Goal: Browse casually: Explore the website without a specific task or goal

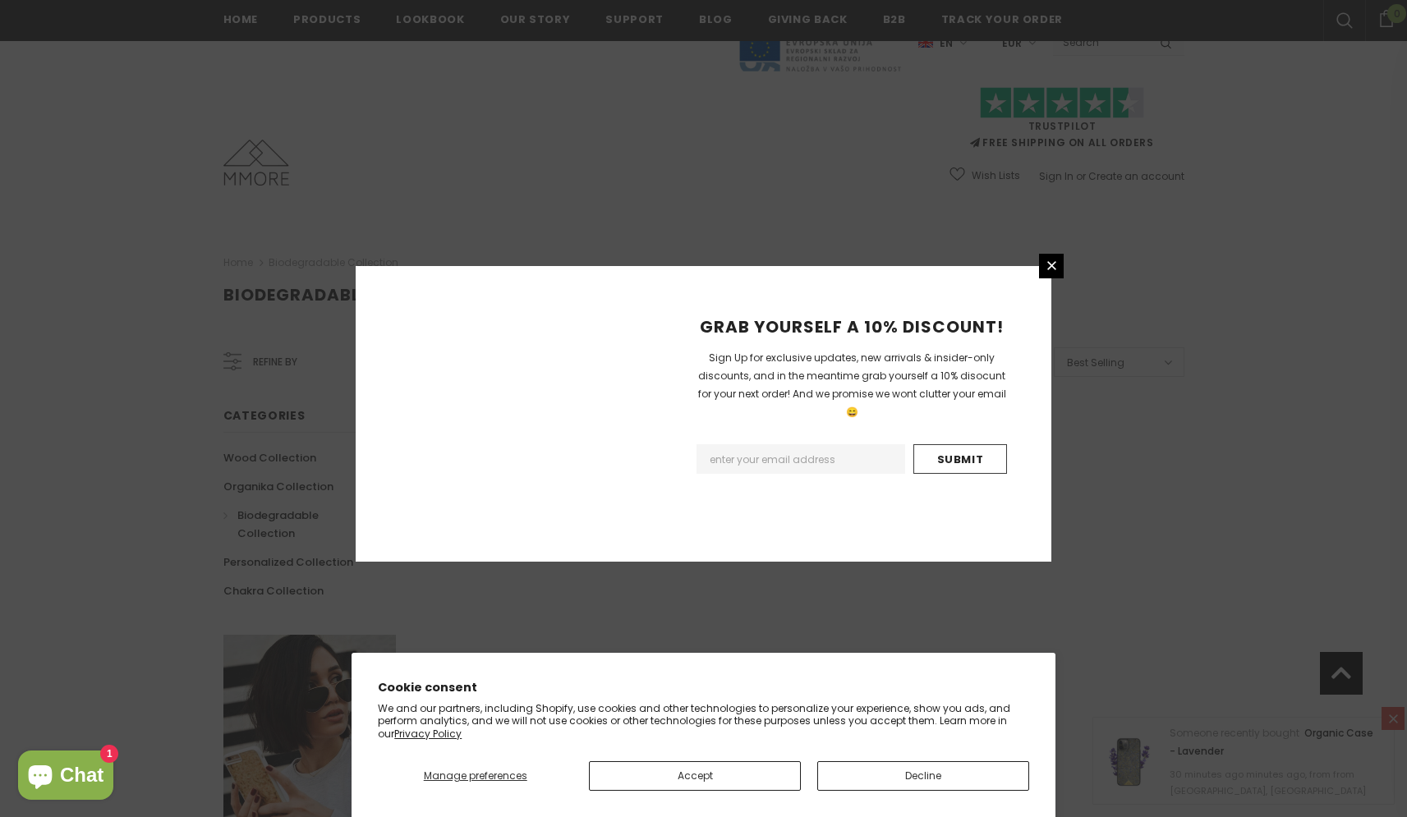
scroll to position [866, 0]
